Goal: Book appointment/travel/reservation

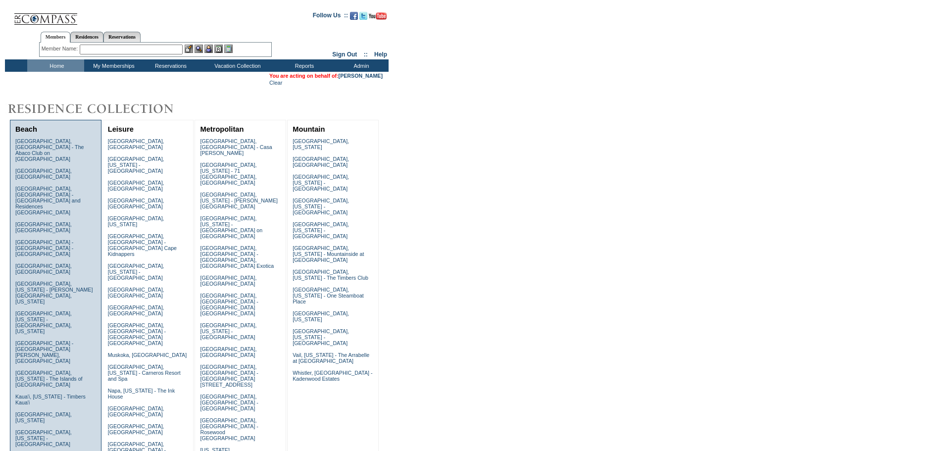
scroll to position [148, 0]
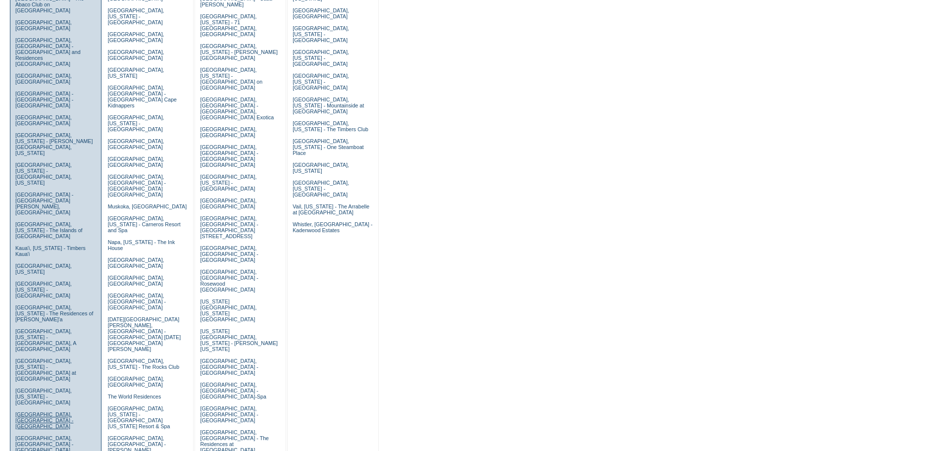
click at [33, 411] on link "[GEOGRAPHIC_DATA], [GEOGRAPHIC_DATA] - [GEOGRAPHIC_DATA]" at bounding box center [44, 420] width 58 height 18
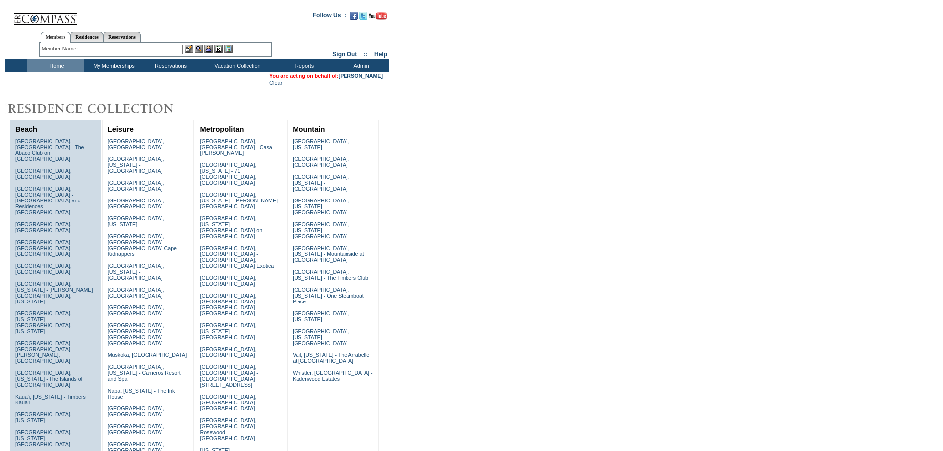
scroll to position [148, 0]
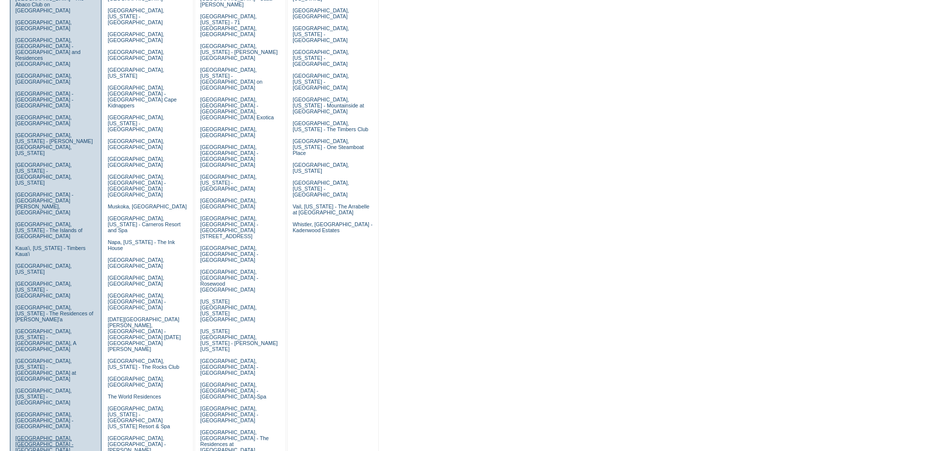
click at [31, 435] on link "[GEOGRAPHIC_DATA], [GEOGRAPHIC_DATA] - [GEOGRAPHIC_DATA]" at bounding box center [44, 444] width 58 height 18
